Goal: Transaction & Acquisition: Download file/media

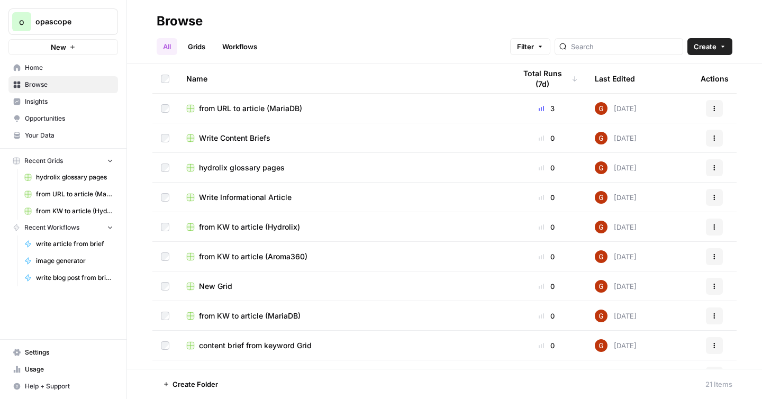
click at [43, 136] on span "Your Data" at bounding box center [69, 136] width 88 height 10
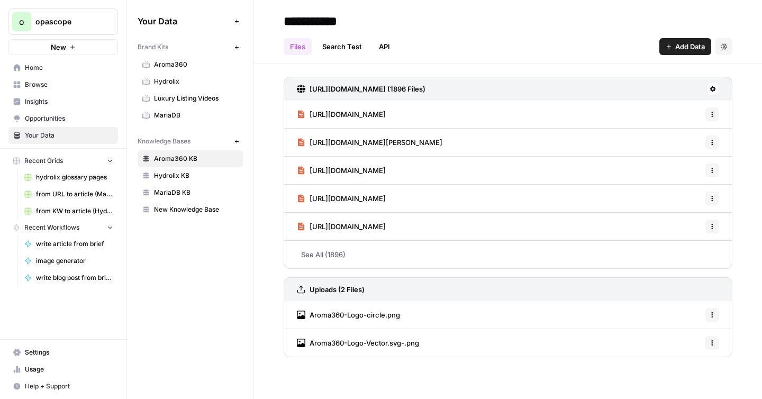
click at [157, 82] on span "Hydrolix" at bounding box center [196, 82] width 84 height 10
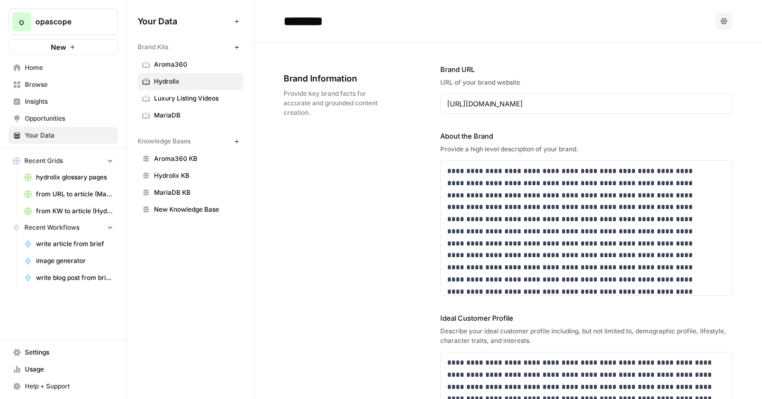
click at [190, 171] on span "Hydrolix KB" at bounding box center [196, 176] width 84 height 10
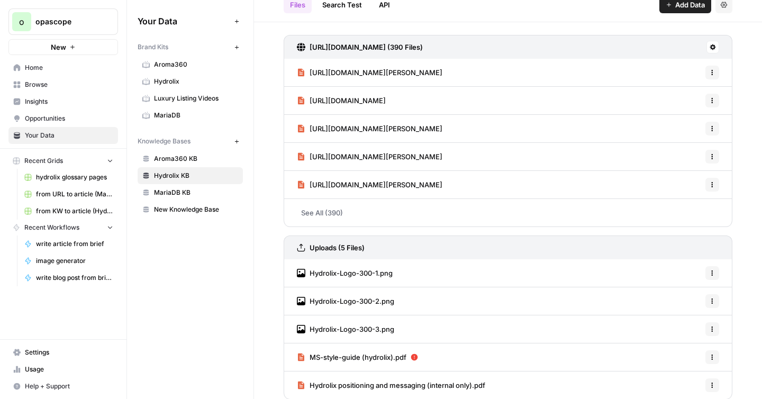
scroll to position [51, 0]
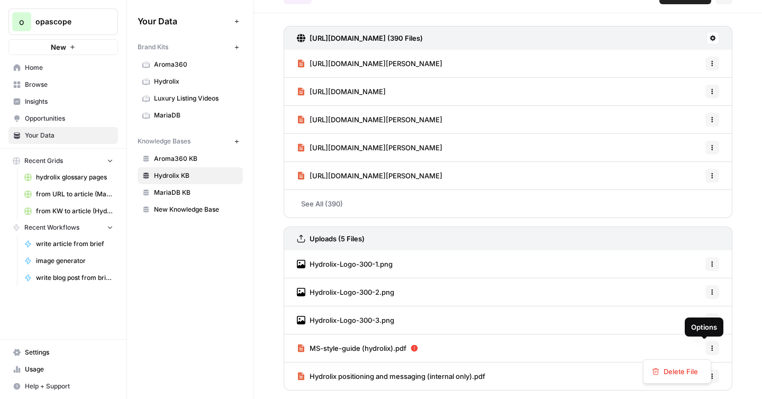
click at [709, 348] on icon "button" at bounding box center [712, 348] width 6 height 6
click at [384, 348] on span "MS-style-guide (hydrolix).pdf" at bounding box center [357, 348] width 97 height 11
